Goal: Task Accomplishment & Management: Complete application form

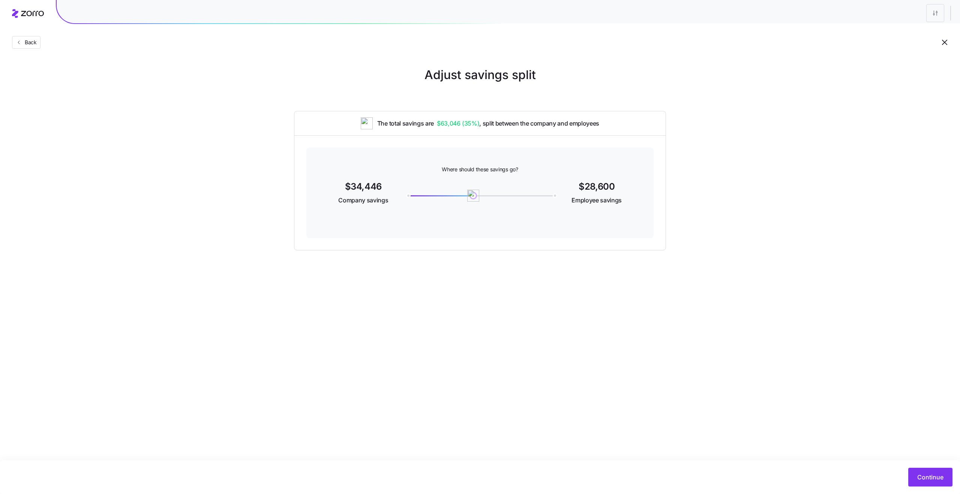
click at [145, 133] on div "Adjust savings split The total savings are $63,046 ( 35% ) , split between the …" at bounding box center [480, 158] width 960 height 185
click at [586, 188] on span "$28,600" at bounding box center [597, 186] width 48 height 9
click at [607, 188] on span "$28,600" at bounding box center [597, 186] width 48 height 9
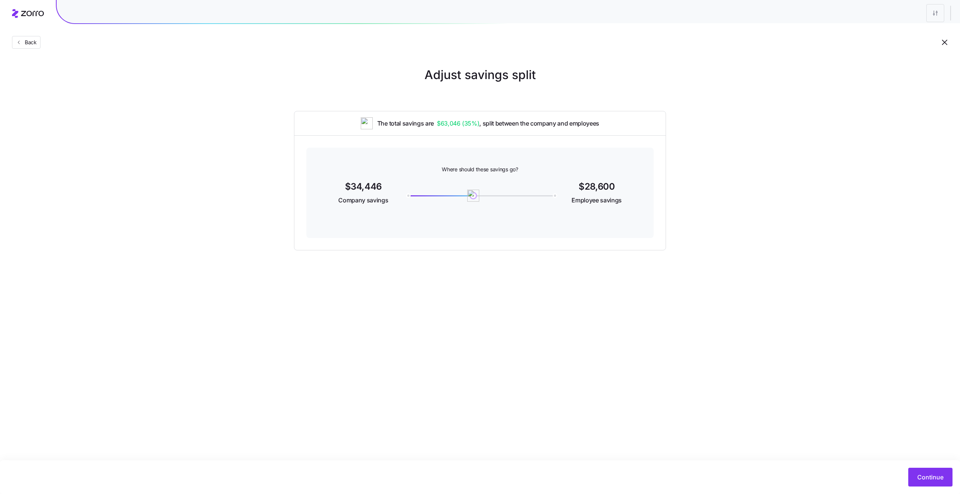
click at [607, 188] on span "$28,600" at bounding box center [597, 186] width 48 height 9
click at [598, 200] on span "Employee savings" at bounding box center [597, 200] width 50 height 9
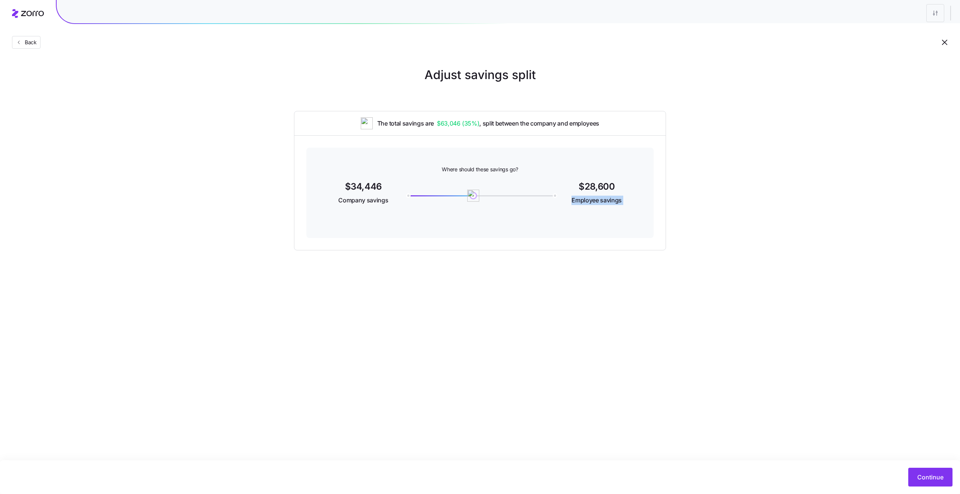
click at [626, 204] on div "$28,600 Employee savings" at bounding box center [597, 193] width 72 height 23
click at [611, 198] on span "Employee savings" at bounding box center [597, 200] width 50 height 9
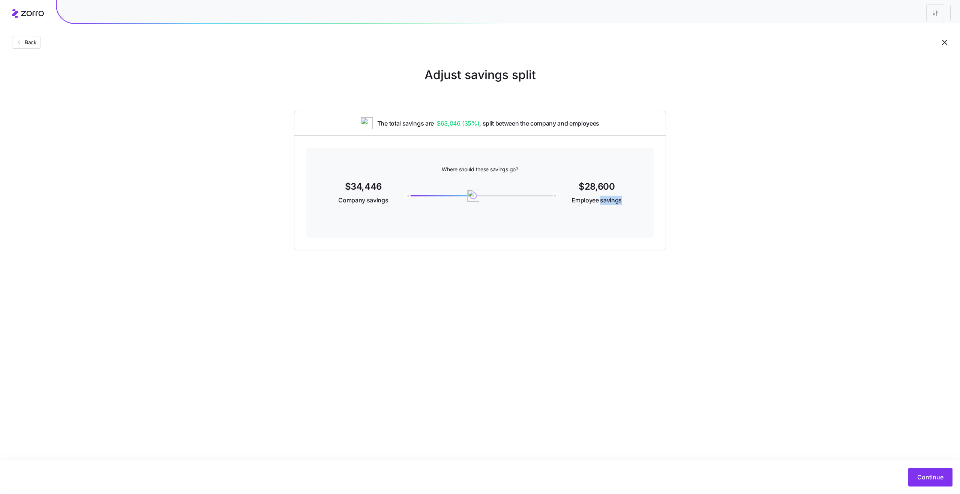
click at [611, 198] on span "Employee savings" at bounding box center [597, 200] width 50 height 9
click at [589, 198] on span "Employee savings" at bounding box center [597, 200] width 50 height 9
click at [257, 140] on div "Adjust savings split The total savings are $63,046 ( 35% ) , split between the …" at bounding box center [480, 158] width 960 height 185
click at [27, 38] on button "Back" at bounding box center [26, 42] width 29 height 13
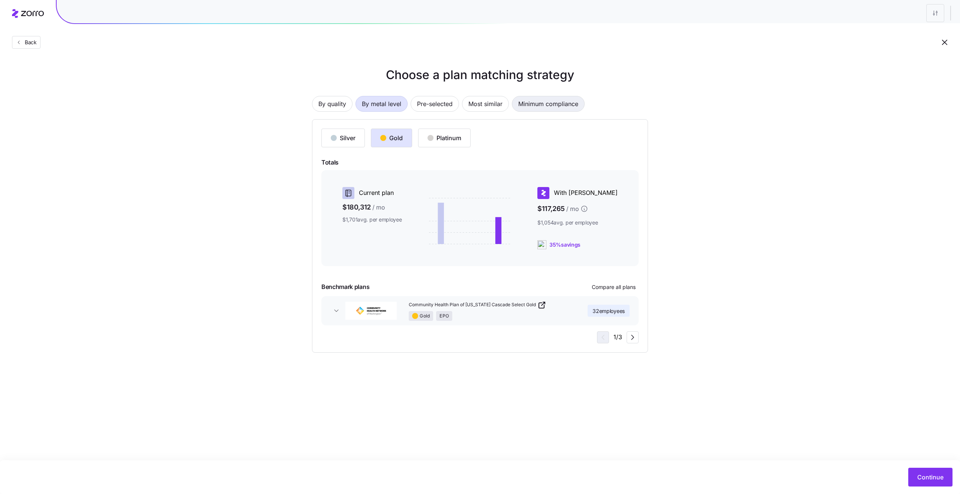
click at [578, 105] on span "Minimum compliance" at bounding box center [548, 103] width 60 height 15
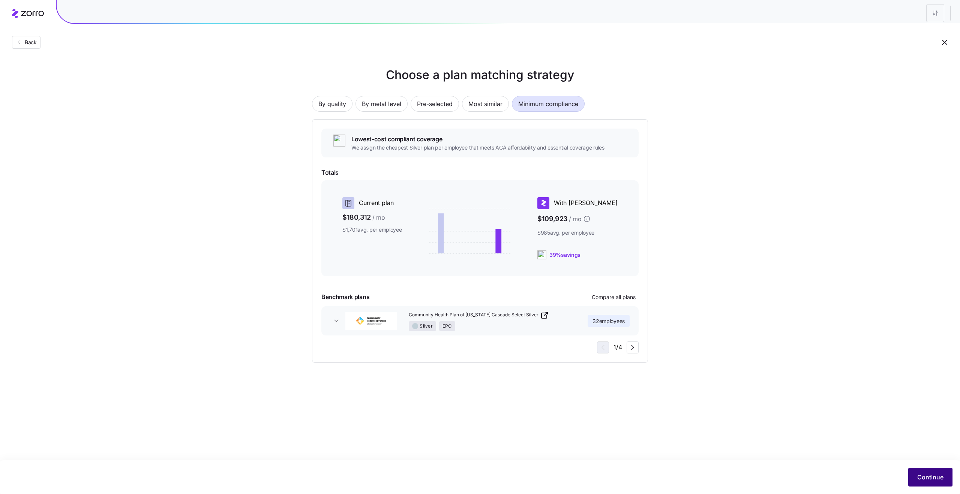
click at [936, 472] on button "Continue" at bounding box center [930, 477] width 44 height 19
click at [926, 483] on button "Continue" at bounding box center [930, 477] width 44 height 19
click at [886, 19] on div "Plan design with work status must must have two contribution entities" at bounding box center [867, 24] width 140 height 15
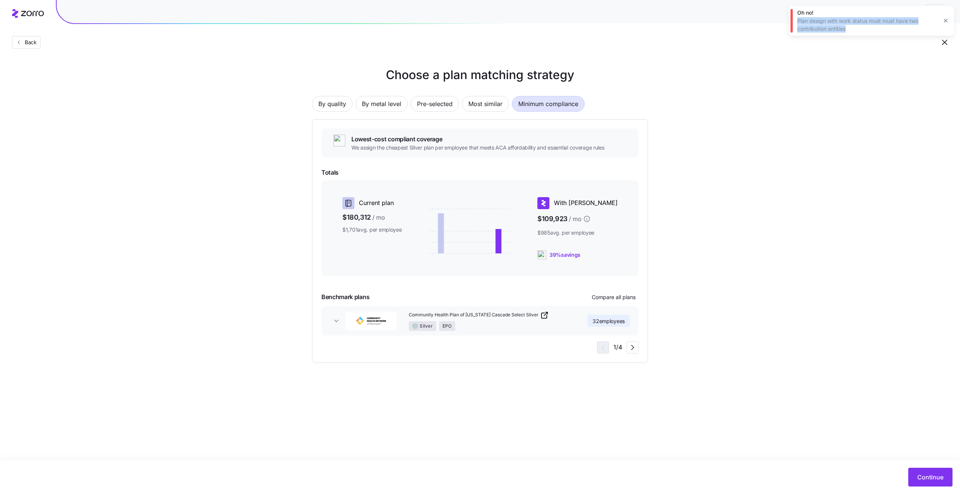
click at [904, 23] on div "Plan design with work status must must have two contribution entities" at bounding box center [867, 24] width 140 height 15
click at [941, 21] on button "button" at bounding box center [946, 20] width 11 height 11
click at [477, 107] on span "Most similar" at bounding box center [485, 103] width 34 height 15
click at [539, 108] on span "Minimum compliance" at bounding box center [548, 103] width 60 height 15
click at [932, 480] on span "Continue" at bounding box center [930, 477] width 26 height 9
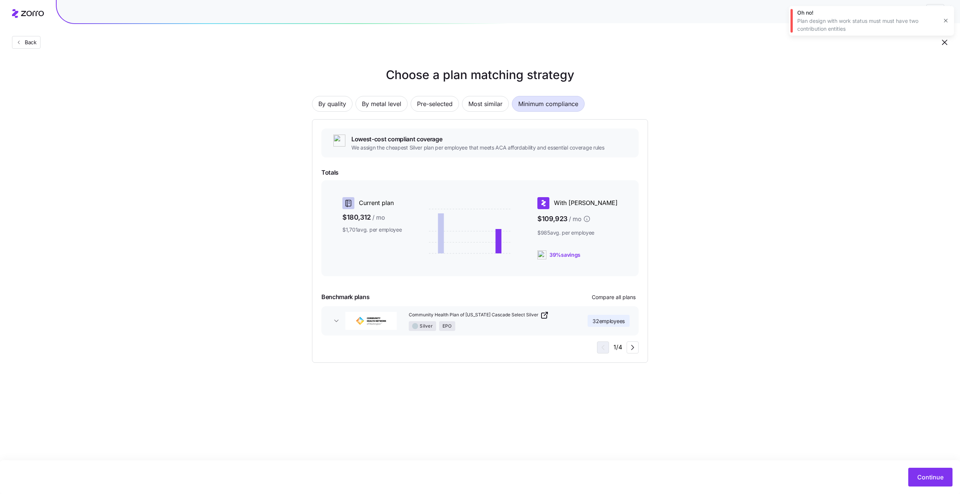
click at [947, 21] on icon "button" at bounding box center [946, 21] width 6 height 6
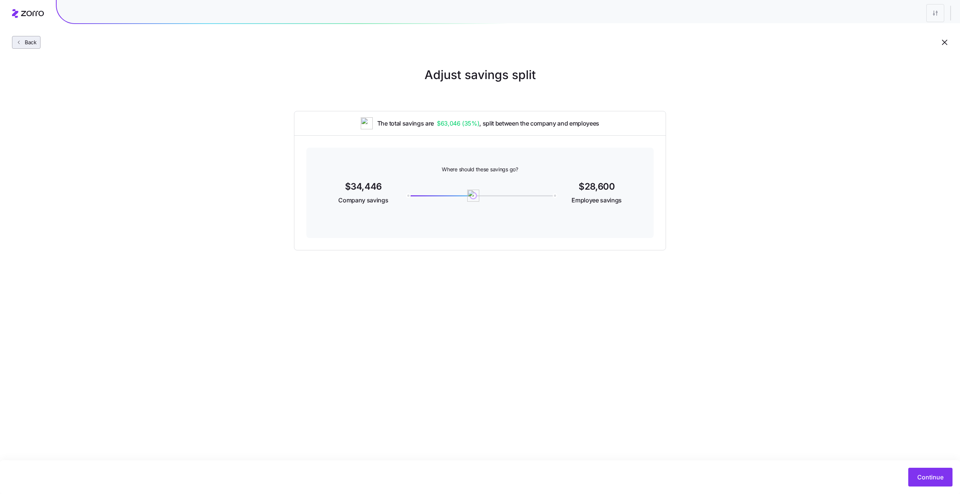
click at [34, 42] on span "Back" at bounding box center [29, 43] width 15 height 8
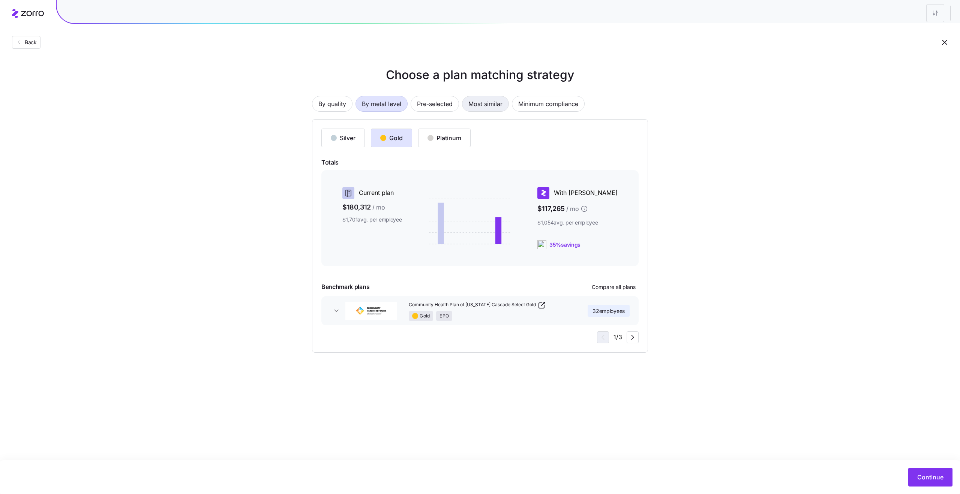
click at [482, 104] on span "Most similar" at bounding box center [485, 103] width 34 height 15
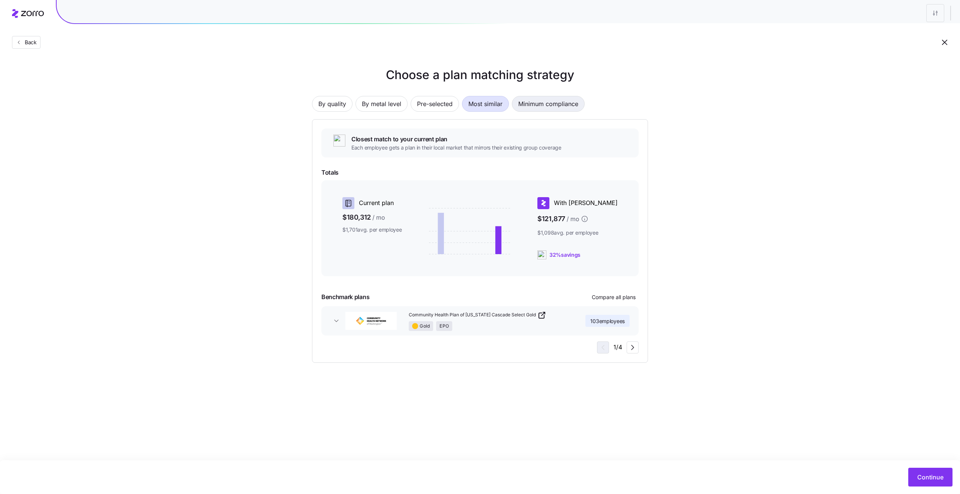
click at [556, 103] on span "Minimum compliance" at bounding box center [548, 103] width 60 height 15
click at [930, 476] on span "Continue" at bounding box center [930, 477] width 26 height 9
click at [944, 22] on icon "button" at bounding box center [946, 21] width 6 height 6
click at [488, 106] on span "Most similar" at bounding box center [485, 103] width 34 height 15
click at [919, 477] on span "Continue" at bounding box center [930, 477] width 26 height 9
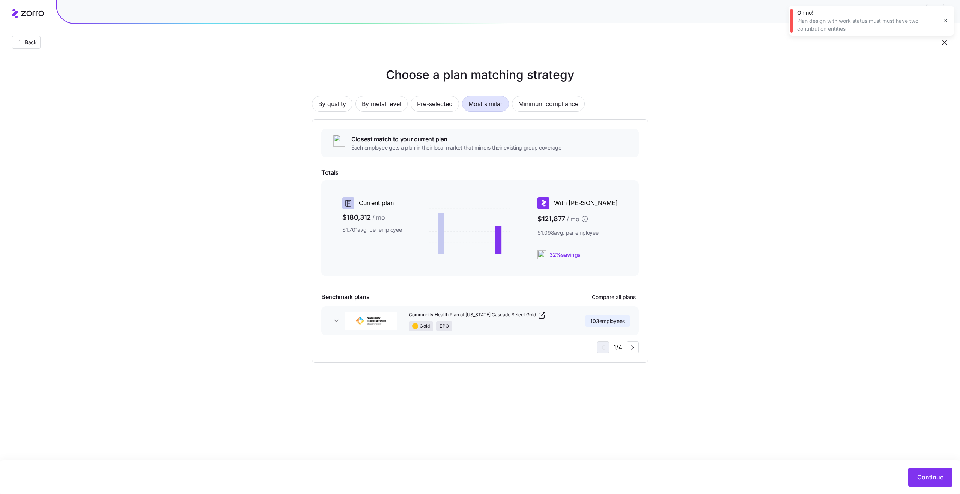
click at [947, 21] on icon "button" at bounding box center [946, 21] width 6 height 6
click at [383, 105] on span "By metal level" at bounding box center [381, 103] width 39 height 15
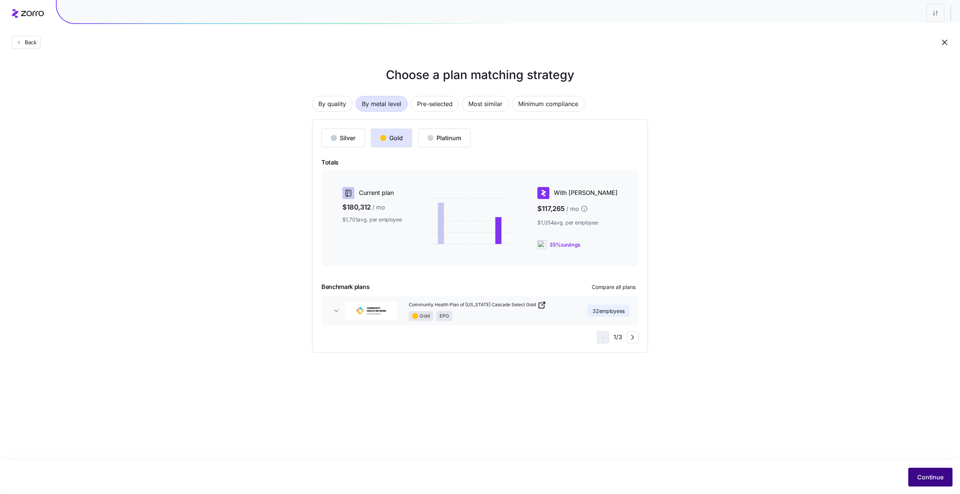
click at [935, 482] on span "Continue" at bounding box center [930, 477] width 26 height 9
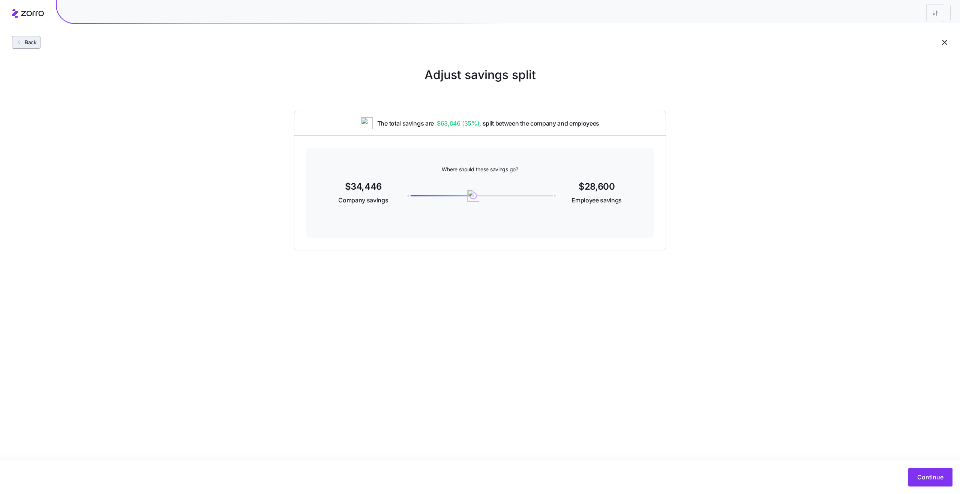
click at [30, 47] on button "Back" at bounding box center [26, 42] width 29 height 13
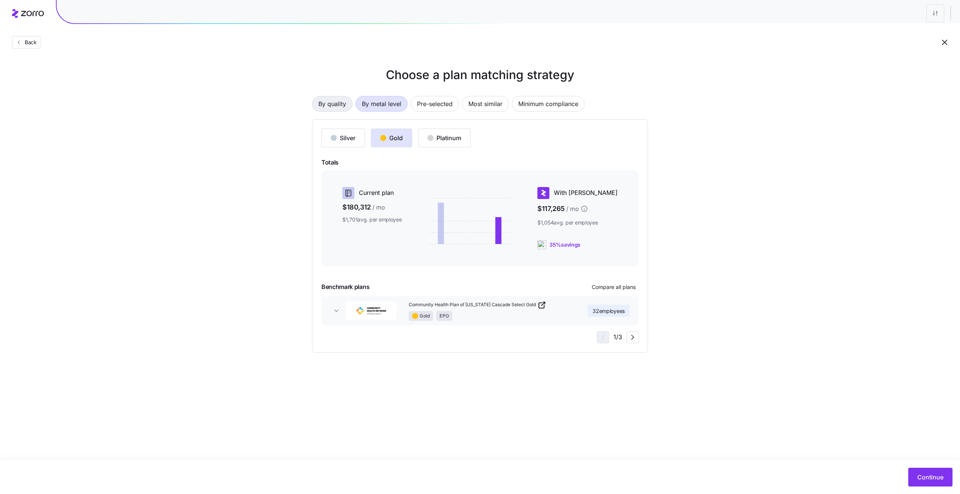
click at [338, 108] on span "By quality" at bounding box center [332, 103] width 28 height 15
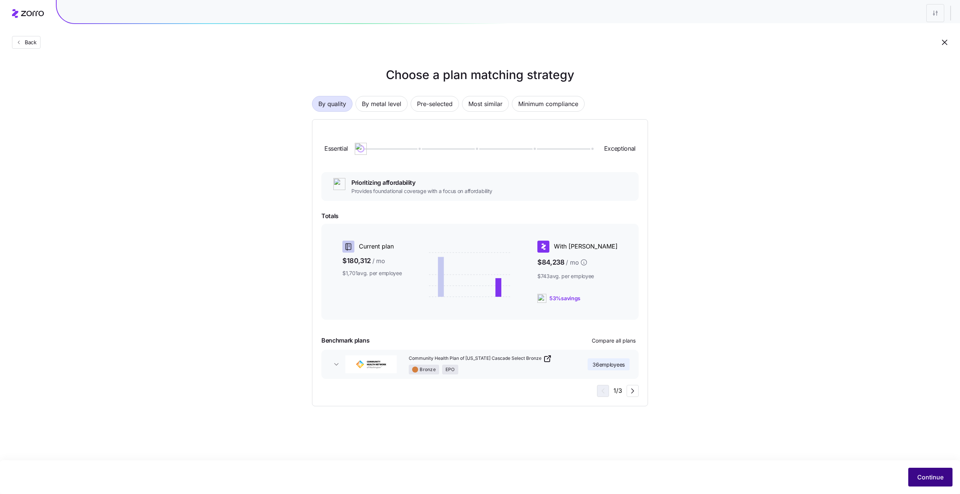
click at [928, 477] on span "Continue" at bounding box center [930, 477] width 26 height 9
click at [948, 21] on icon "button" at bounding box center [946, 21] width 6 height 6
click at [379, 105] on span "By metal level" at bounding box center [381, 103] width 39 height 15
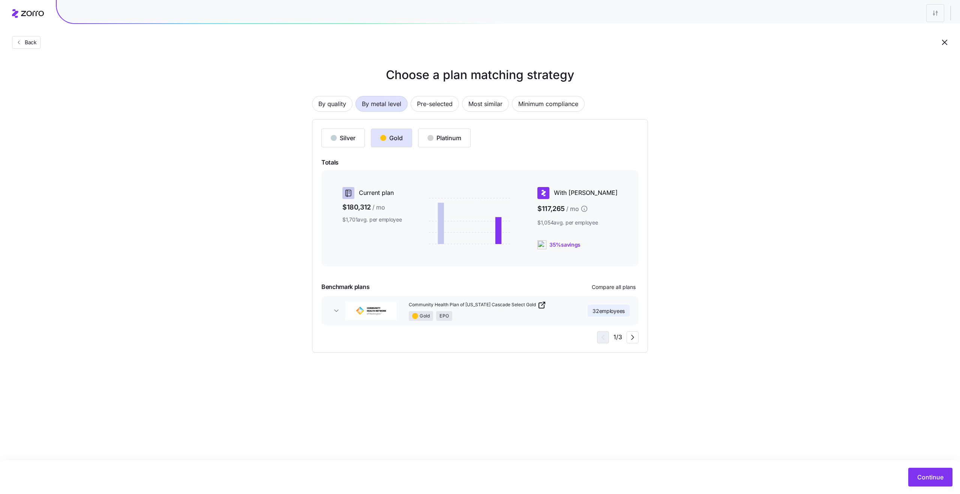
click at [412, 418] on main "Choose a plan matching strategy By quality By metal level Pre-selected Most sim…" at bounding box center [480, 247] width 960 height 494
click at [927, 474] on span "Continue" at bounding box center [930, 477] width 26 height 9
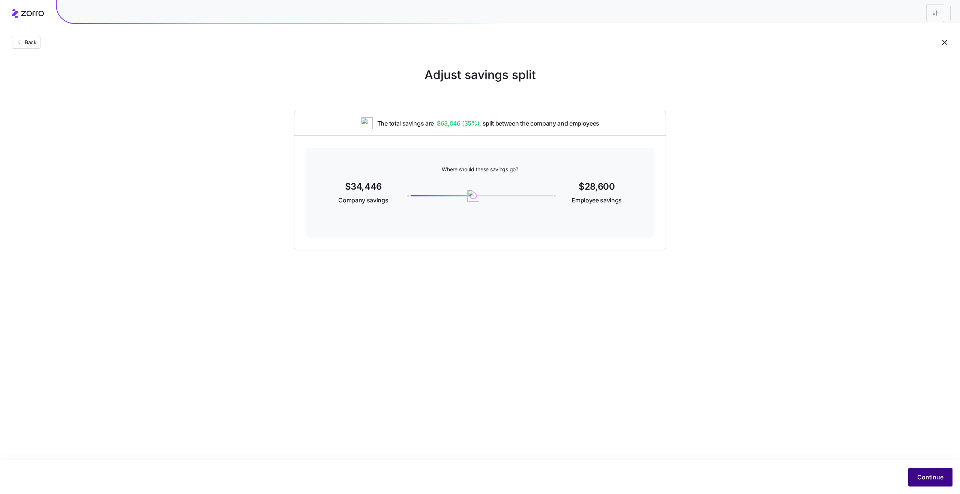
click at [930, 484] on button "Continue" at bounding box center [930, 477] width 44 height 19
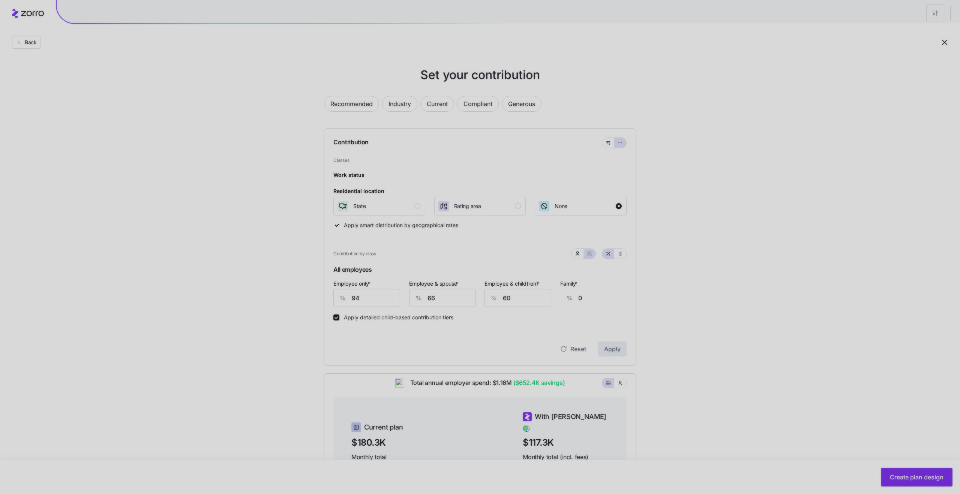
type input "52"
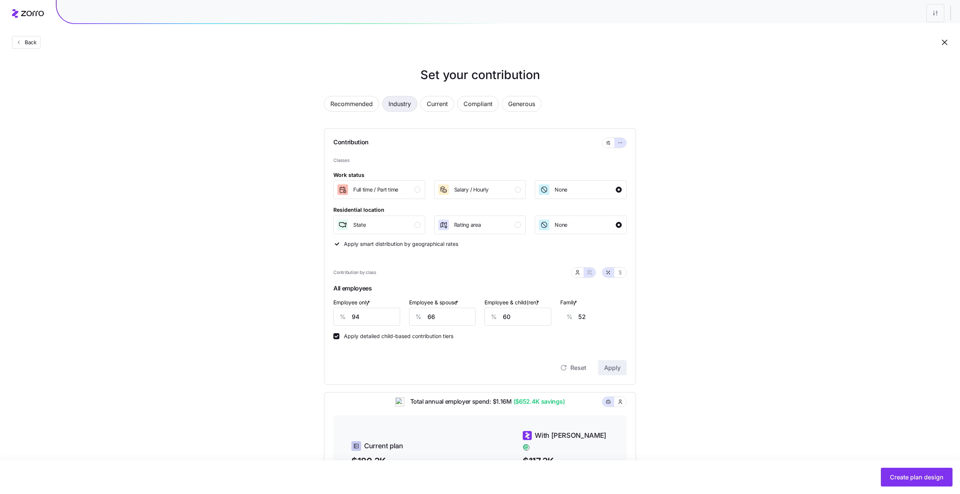
click at [390, 104] on span "Industry" at bounding box center [400, 103] width 23 height 15
type input "70"
type input "63"
type input "64"
type input "61"
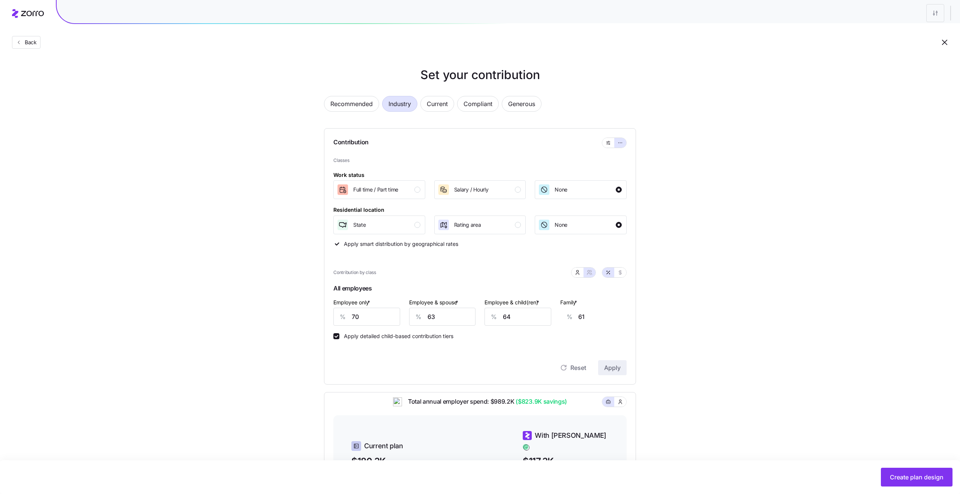
type input "56"
type input "51"
click at [33, 39] on span "Back" at bounding box center [29, 43] width 15 height 8
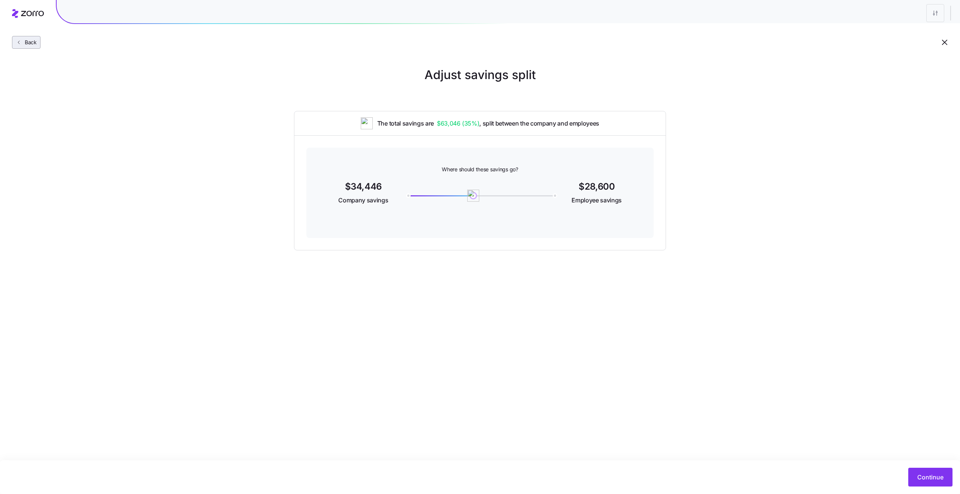
click at [27, 40] on span "Back" at bounding box center [29, 43] width 15 height 8
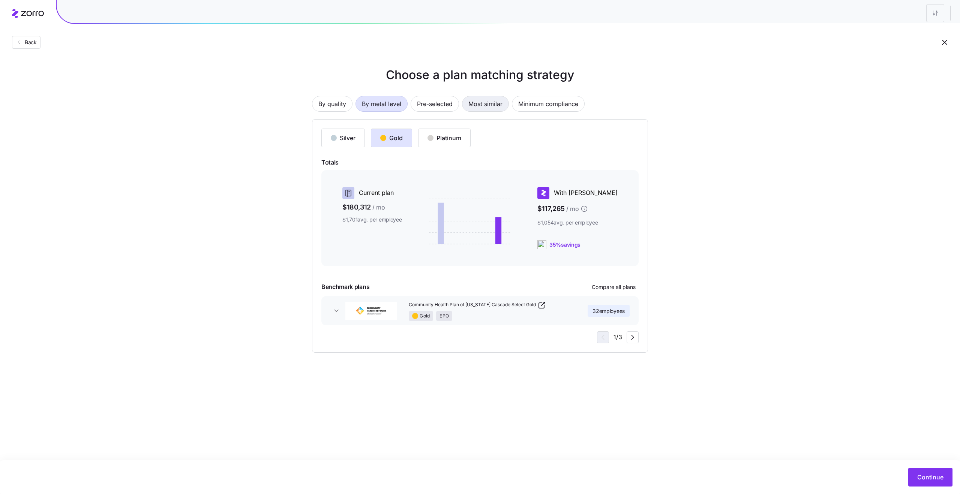
click at [492, 103] on span "Most similar" at bounding box center [485, 103] width 34 height 15
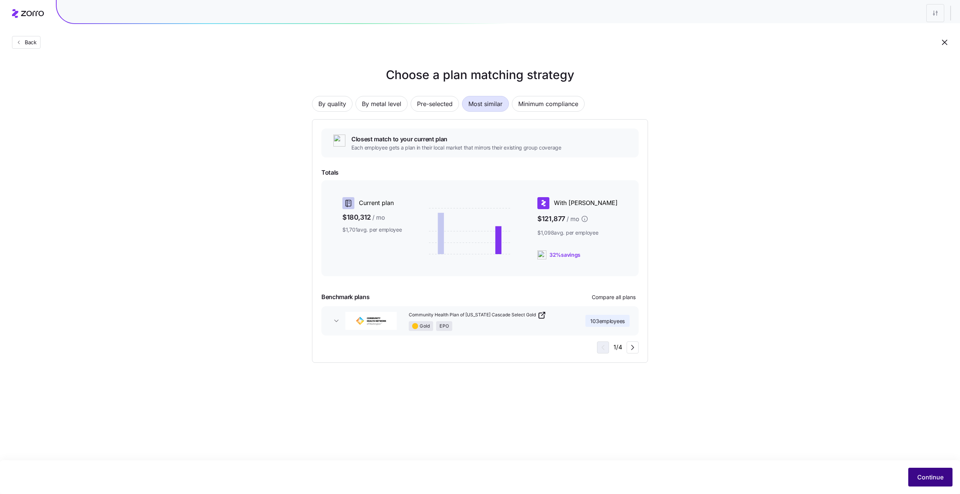
click at [928, 477] on span "Continue" at bounding box center [930, 477] width 26 height 9
click at [929, 476] on span "Continue" at bounding box center [930, 477] width 26 height 9
click at [948, 24] on button "button" at bounding box center [946, 20] width 11 height 11
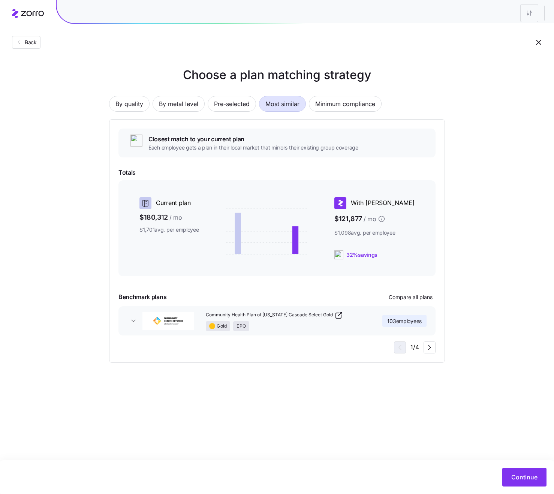
click at [513, 128] on div "Choose a plan matching strategy By quality By metal level Pre-selected Most sim…" at bounding box center [277, 214] width 554 height 297
click at [522, 475] on span "Continue" at bounding box center [525, 477] width 26 height 9
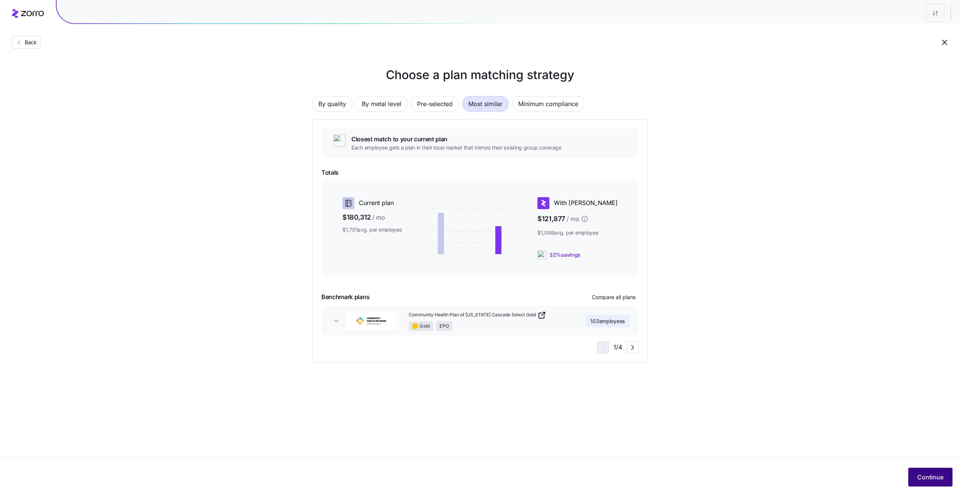
click at [916, 476] on button "Continue" at bounding box center [930, 477] width 44 height 19
click at [340, 110] on span "By quality" at bounding box center [332, 103] width 28 height 15
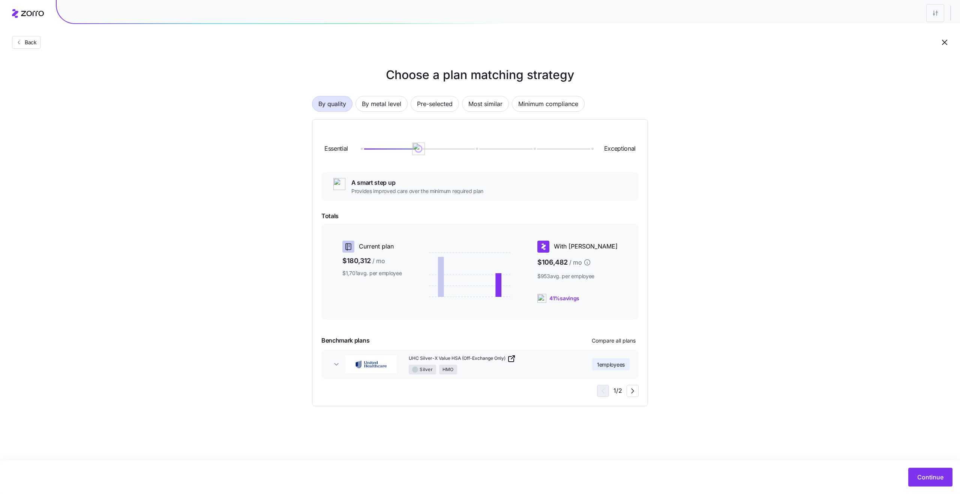
drag, startPoint x: 362, startPoint y: 154, endPoint x: 412, endPoint y: 149, distance: 50.1
click at [412, 149] on img at bounding box center [418, 149] width 13 height 13
drag, startPoint x: 416, startPoint y: 150, endPoint x: 355, endPoint y: 146, distance: 60.9
click at [355, 146] on img at bounding box center [360, 149] width 13 height 13
drag, startPoint x: 358, startPoint y: 147, endPoint x: 408, endPoint y: 147, distance: 50.3
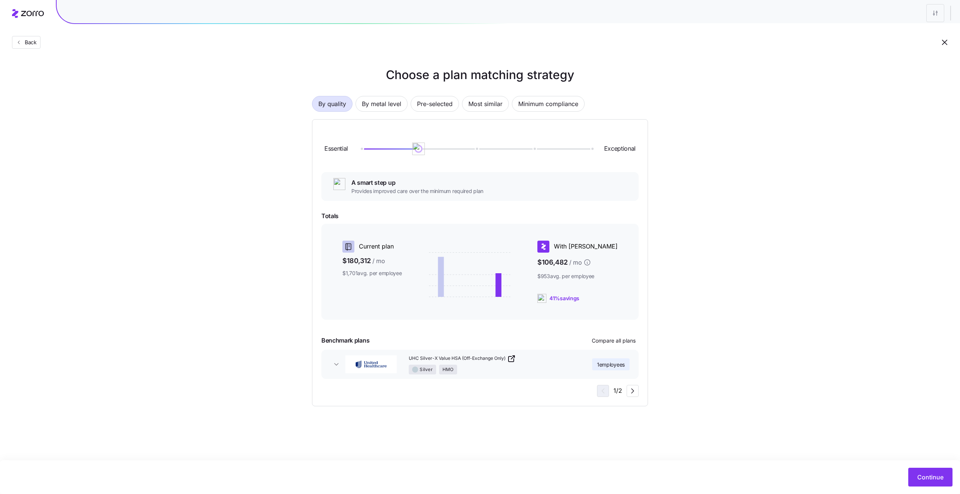
click at [408, 147] on div at bounding box center [476, 149] width 230 height 5
drag, startPoint x: 415, startPoint y: 147, endPoint x: 489, endPoint y: 150, distance: 74.3
click at [489, 150] on div at bounding box center [476, 149] width 230 height 5
drag, startPoint x: 477, startPoint y: 150, endPoint x: 517, endPoint y: 152, distance: 40.2
click at [517, 152] on div "Essential Exceptional" at bounding box center [479, 149] width 317 height 41
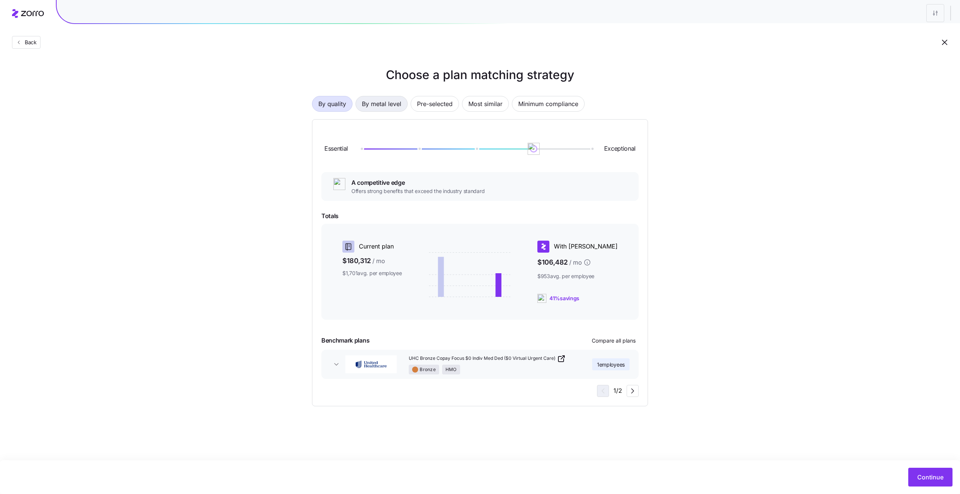
click at [380, 111] on button "By metal level" at bounding box center [382, 104] width 52 height 16
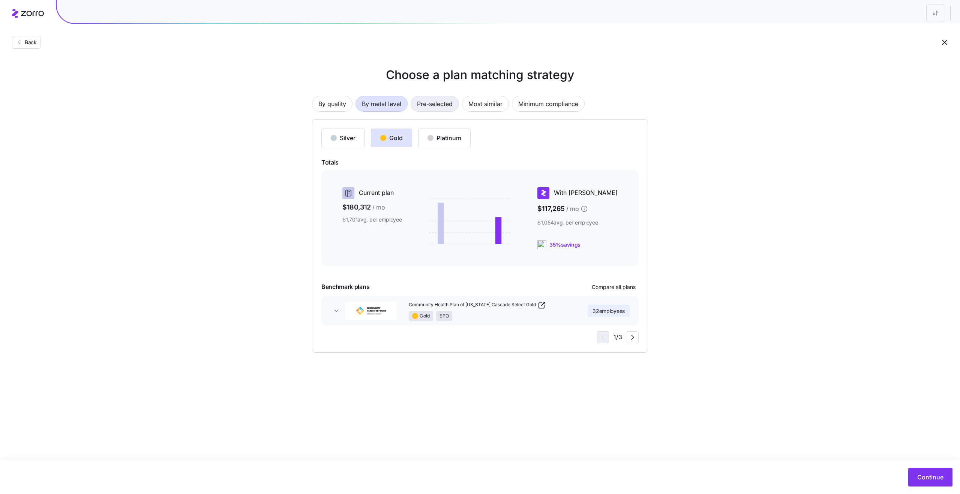
click at [430, 105] on span "Pre-selected" at bounding box center [435, 103] width 36 height 15
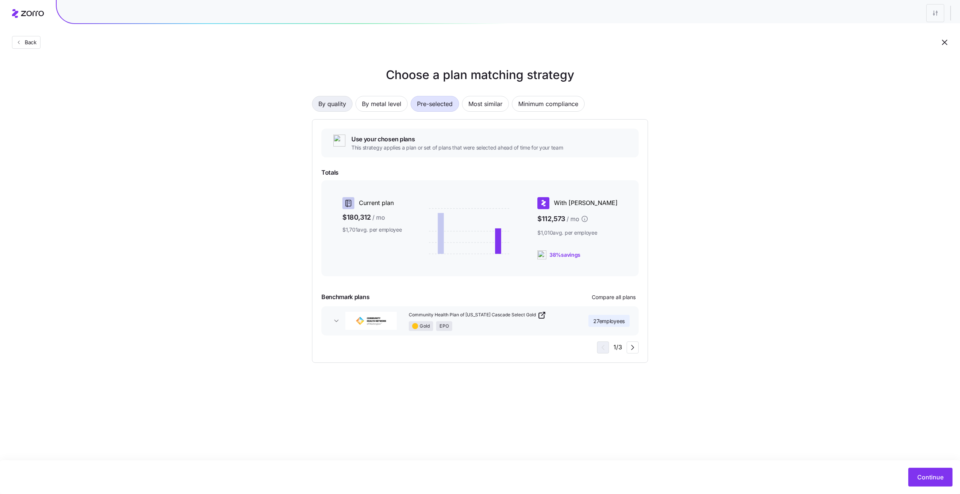
click at [334, 104] on span "By quality" at bounding box center [332, 103] width 28 height 15
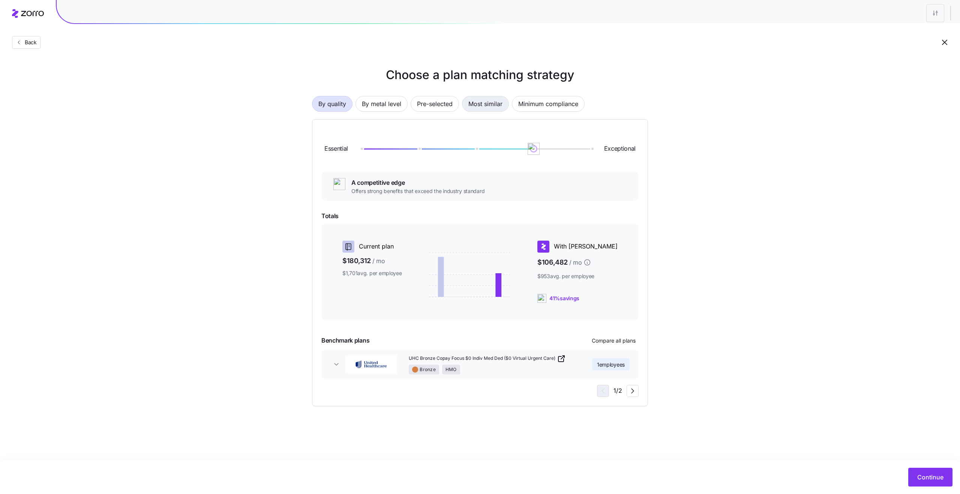
click at [480, 104] on span "Most similar" at bounding box center [485, 103] width 34 height 15
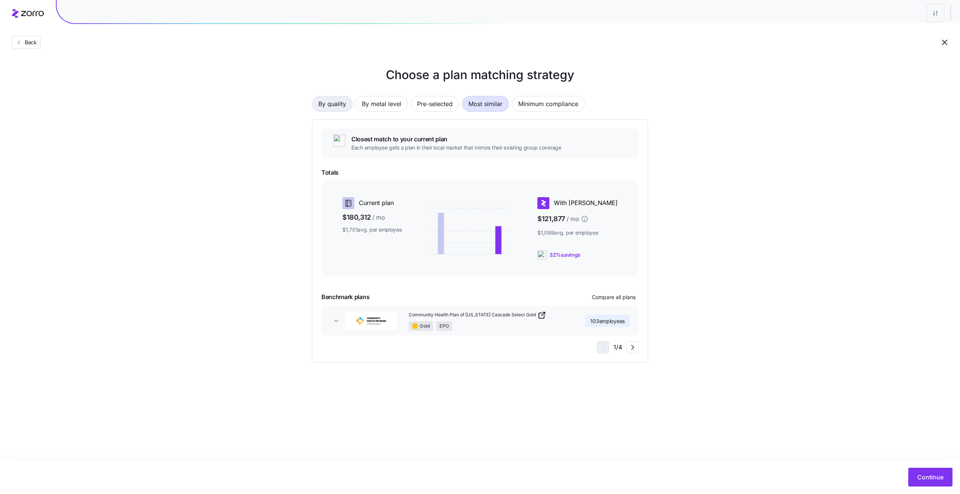
click at [325, 104] on span "By quality" at bounding box center [332, 103] width 28 height 15
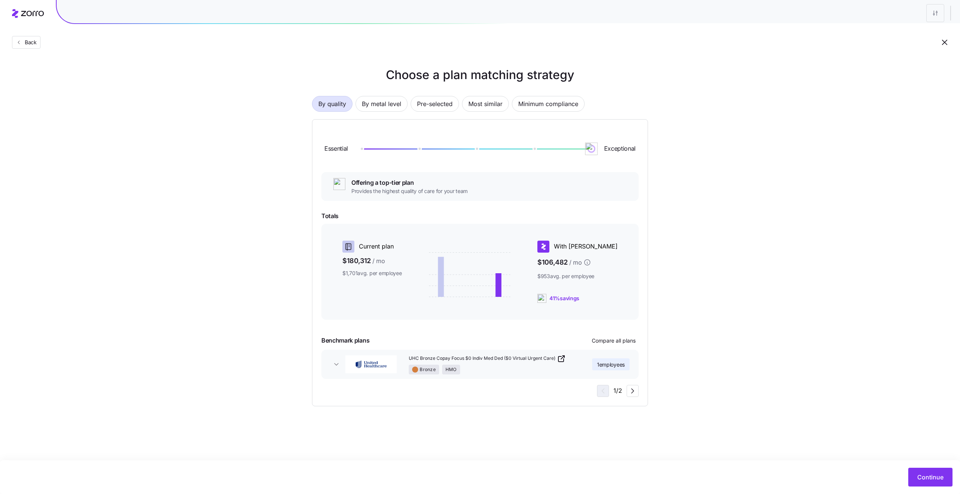
drag, startPoint x: 534, startPoint y: 149, endPoint x: 587, endPoint y: 149, distance: 53.6
click at [587, 149] on img at bounding box center [591, 149] width 13 height 13
click at [363, 108] on span "By metal level" at bounding box center [381, 103] width 39 height 15
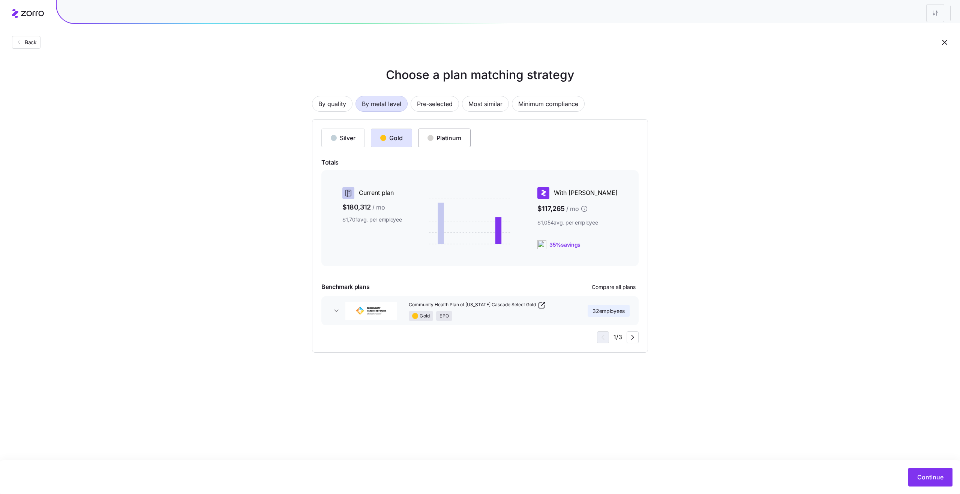
click at [438, 131] on button "Platinum" at bounding box center [444, 138] width 53 height 19
click at [422, 102] on span "Pre-selected" at bounding box center [435, 103] width 36 height 15
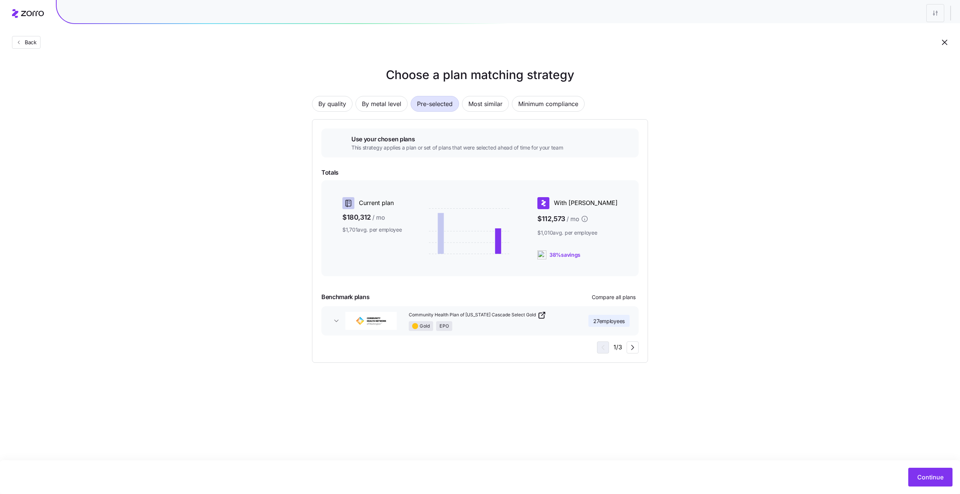
click at [372, 140] on span "Use your chosen plans" at bounding box center [457, 139] width 212 height 9
click at [384, 148] on span "This strategy applies a plan or set of plans that were selected ahead of time f…" at bounding box center [457, 148] width 212 height 8
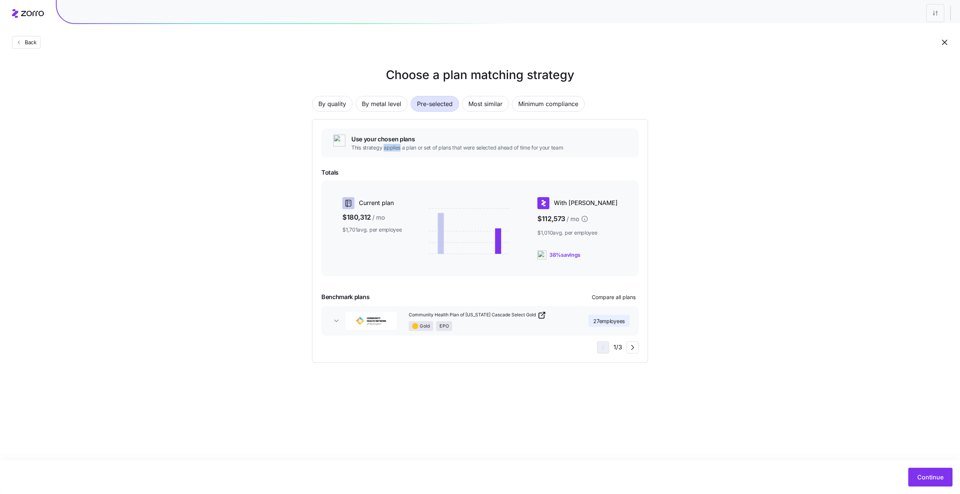
click at [384, 148] on span "This strategy applies a plan or set of plans that were selected ahead of time f…" at bounding box center [457, 148] width 212 height 8
click at [395, 138] on span "Use your chosen plans" at bounding box center [457, 139] width 212 height 9
click at [429, 146] on span "This strategy applies a plan or set of plans that were selected ahead of time f…" at bounding box center [457, 148] width 212 height 8
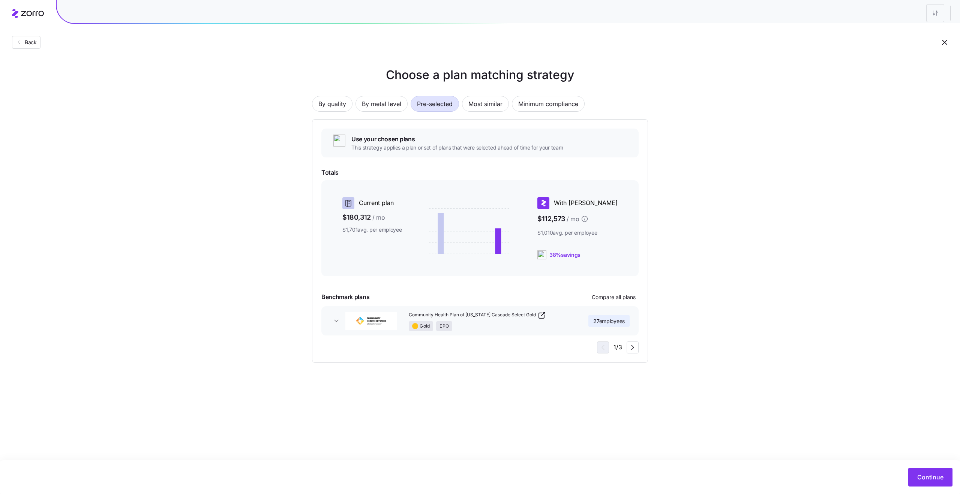
click at [429, 146] on span "This strategy applies a plan or set of plans that were selected ahead of time f…" at bounding box center [457, 148] width 212 height 8
click at [459, 146] on span "This strategy applies a plan or set of plans that were selected ahead of time f…" at bounding box center [457, 148] width 212 height 8
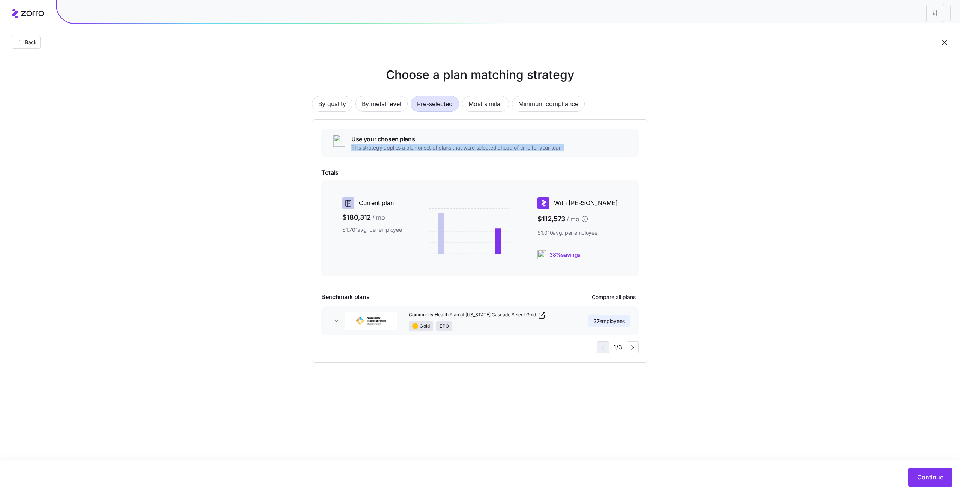
click at [480, 146] on span "This strategy applies a plan or set of plans that were selected ahead of time f…" at bounding box center [457, 148] width 212 height 8
click at [485, 106] on span "Most similar" at bounding box center [485, 103] width 34 height 15
click at [428, 109] on span "Pre-selected" at bounding box center [435, 103] width 36 height 15
click at [478, 108] on span "Most similar" at bounding box center [485, 103] width 34 height 15
click at [398, 137] on span "Closest match to your current plan" at bounding box center [456, 139] width 210 height 9
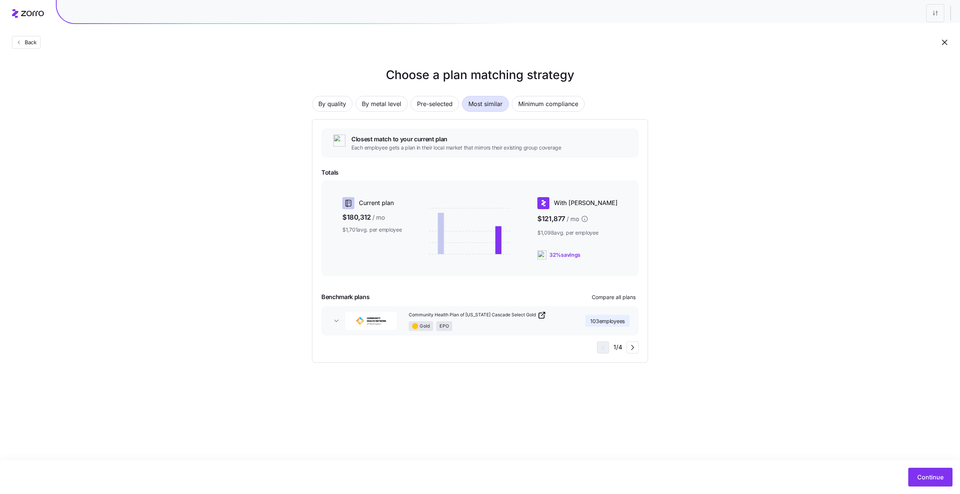
click at [398, 137] on span "Closest match to your current plan" at bounding box center [456, 139] width 210 height 9
click at [425, 142] on span "Closest match to your current plan" at bounding box center [456, 139] width 210 height 9
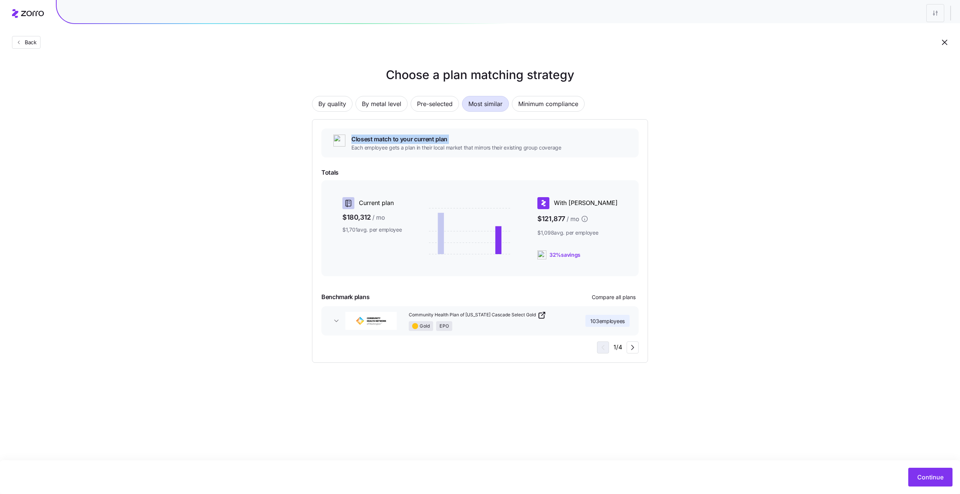
click at [425, 142] on span "Closest match to your current plan" at bounding box center [456, 139] width 210 height 9
click at [387, 148] on span "Each employee gets a plan in their local market that mirrors their existing gro…" at bounding box center [456, 148] width 210 height 8
click at [423, 145] on span "Each employee gets a plan in their local market that mirrors their existing gro…" at bounding box center [456, 148] width 210 height 8
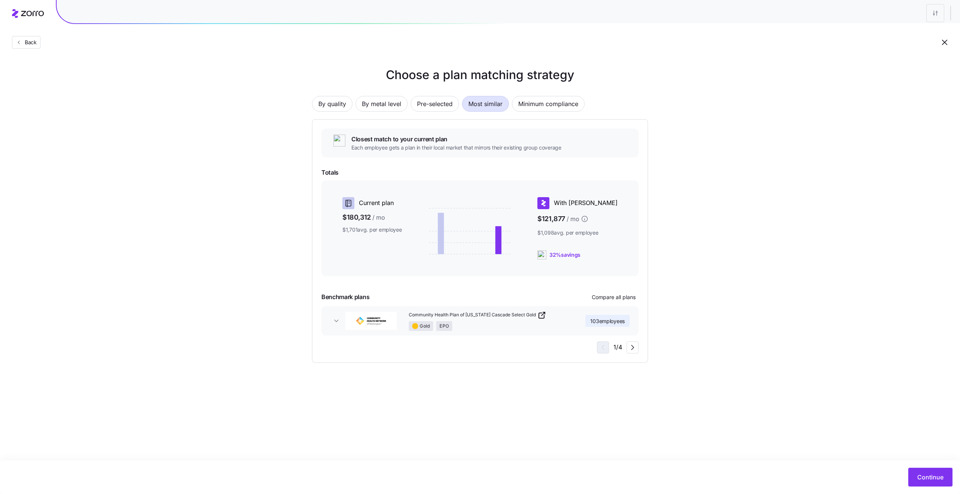
click at [423, 145] on span "Each employee gets a plan in their local market that mirrors their existing gro…" at bounding box center [456, 148] width 210 height 8
click at [550, 104] on span "Minimum compliance" at bounding box center [548, 103] width 60 height 15
click at [410, 138] on span "Lowest-cost compliant coverage" at bounding box center [477, 139] width 253 height 9
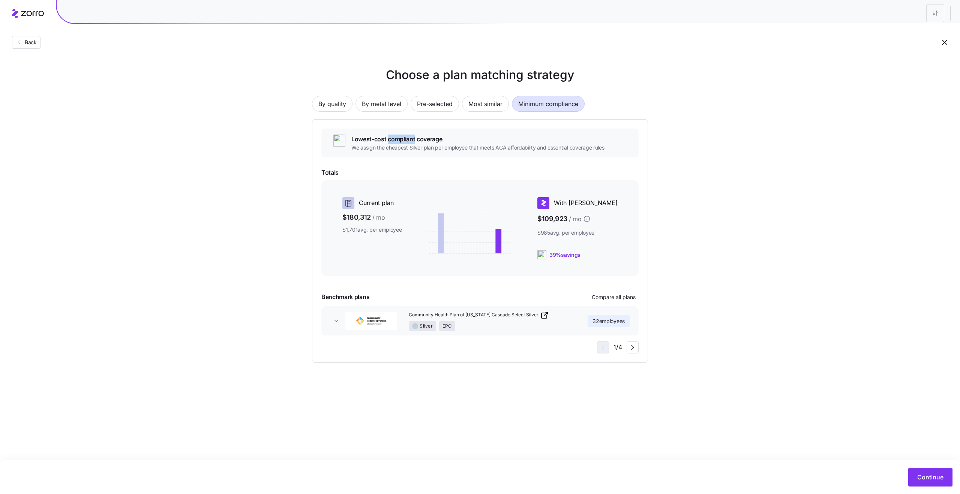
click at [410, 138] on span "Lowest-cost compliant coverage" at bounding box center [477, 139] width 253 height 9
click at [388, 138] on span "Lowest-cost compliant coverage" at bounding box center [477, 139] width 253 height 9
click at [380, 148] on span "We assign the cheapest Silver plan per employee that meets ACA affordability an…" at bounding box center [477, 148] width 253 height 8
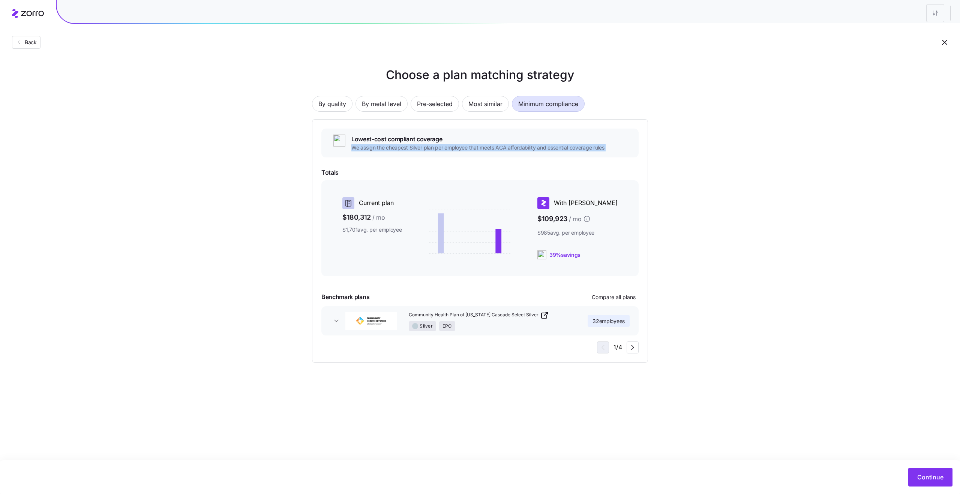
click at [378, 144] on span "We assign the cheapest Silver plan per employee that meets ACA affordability an…" at bounding box center [477, 148] width 253 height 8
click at [377, 138] on span "Lowest-cost compliant coverage" at bounding box center [477, 139] width 253 height 9
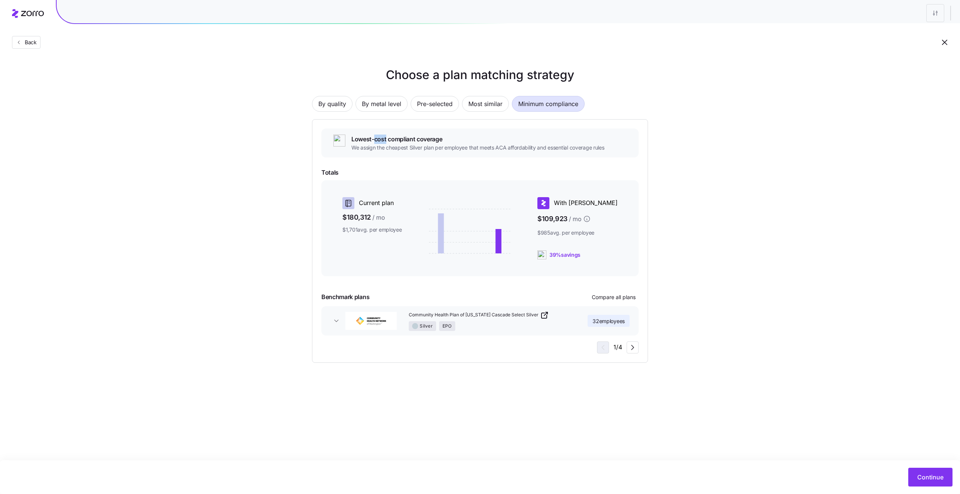
click at [377, 138] on span "Lowest-cost compliant coverage" at bounding box center [477, 139] width 253 height 9
click at [398, 148] on span "We assign the cheapest Silver plan per employee that meets ACA affordability an…" at bounding box center [477, 148] width 253 height 8
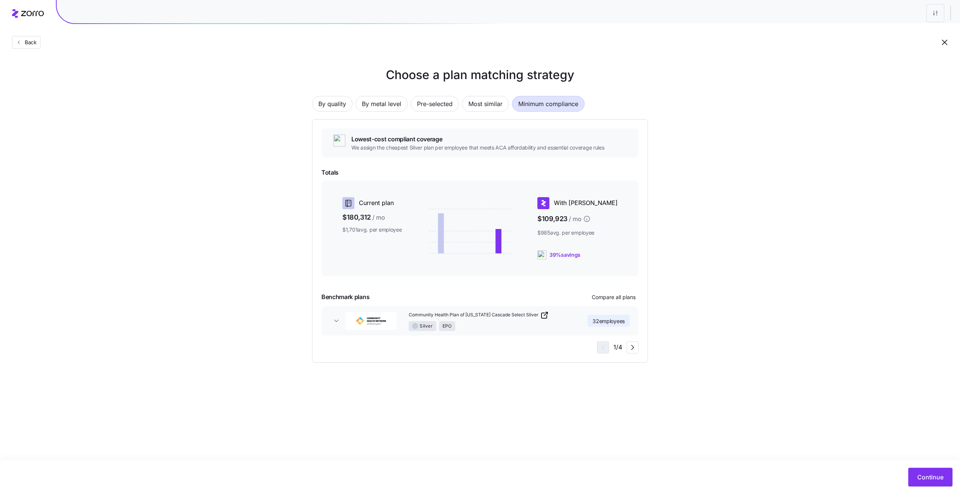
click at [467, 147] on span "We assign the cheapest Silver plan per employee that meets ACA affordability an…" at bounding box center [477, 148] width 253 height 8
click at [474, 148] on span "We assign the cheapest Silver plan per employee that meets ACA affordability an…" at bounding box center [477, 148] width 253 height 8
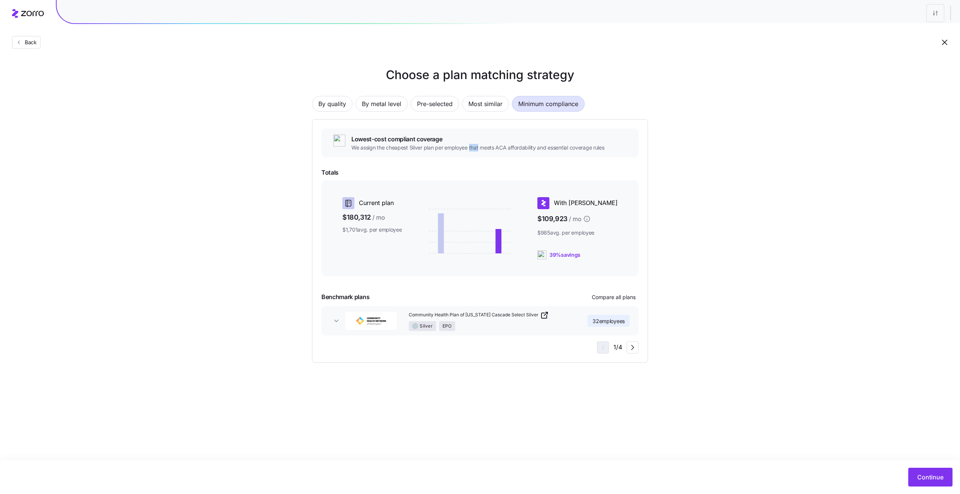
click at [474, 148] on span "We assign the cheapest Silver plan per employee that meets ACA affordability an…" at bounding box center [477, 148] width 253 height 8
click at [448, 146] on span "We assign the cheapest Silver plan per employee that meets ACA affordability an…" at bounding box center [477, 148] width 253 height 8
click at [428, 148] on span "We assign the cheapest Silver plan per employee that meets ACA affordability an…" at bounding box center [477, 148] width 253 height 8
click at [471, 149] on span "We assign the cheapest Silver plan per employee that meets ACA affordability an…" at bounding box center [477, 148] width 253 height 8
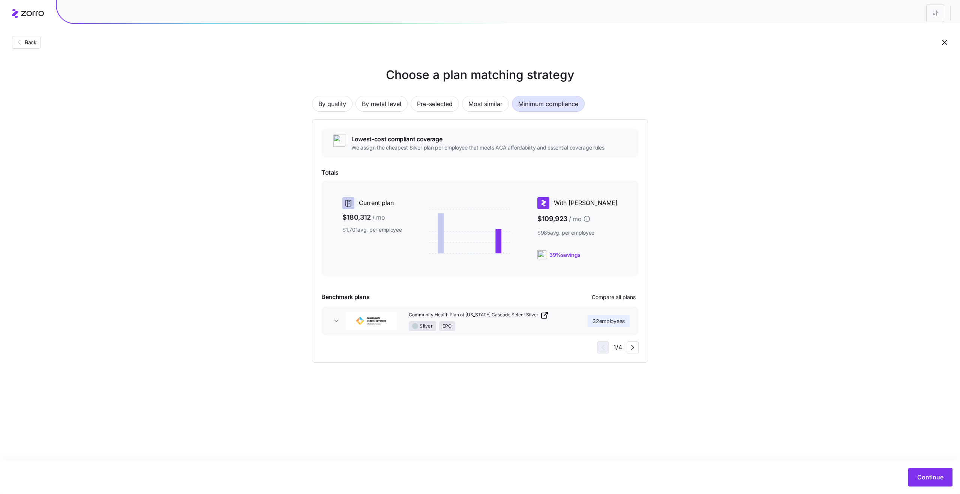
click at [471, 149] on span "We assign the cheapest Silver plan per employee that meets ACA affordability an…" at bounding box center [477, 148] width 253 height 8
click at [517, 150] on span "We assign the cheapest Silver plan per employee that meets ACA affordability an…" at bounding box center [477, 148] width 253 height 8
click at [569, 151] on span "We assign the cheapest Silver plan per employee that meets ACA affordability an…" at bounding box center [477, 148] width 253 height 8
click at [561, 147] on span "We assign the cheapest Silver plan per employee that meets ACA affordability an…" at bounding box center [477, 148] width 253 height 8
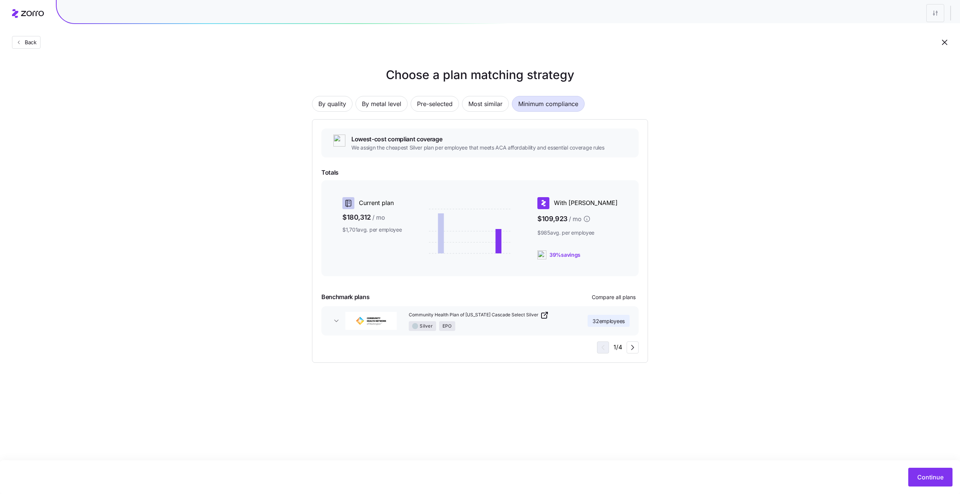
click at [561, 147] on span "We assign the cheapest Silver plan per employee that meets ACA affordability an…" at bounding box center [477, 148] width 253 height 8
click at [576, 148] on span "We assign the cheapest Silver plan per employee that meets ACA affordability an…" at bounding box center [477, 148] width 253 height 8
click at [725, 176] on div "Choose a plan matching strategy By quality By metal level Pre-selected Most sim…" at bounding box center [480, 214] width 960 height 297
click at [792, 131] on div "Choose a plan matching strategy By quality By metal level Pre-selected Most sim…" at bounding box center [480, 214] width 960 height 297
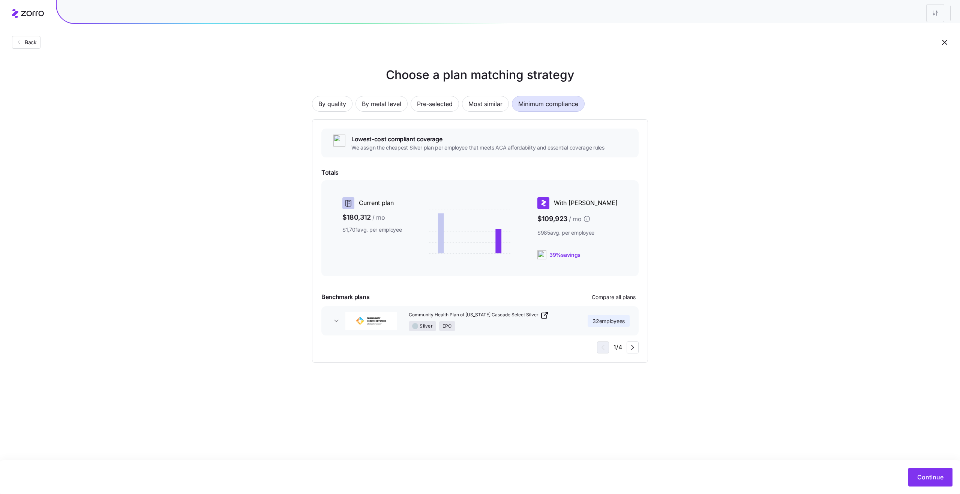
click at [750, 200] on div "Choose a plan matching strategy By quality By metal level Pre-selected Most sim…" at bounding box center [480, 214] width 960 height 297
